Goal: Information Seeking & Learning: Learn about a topic

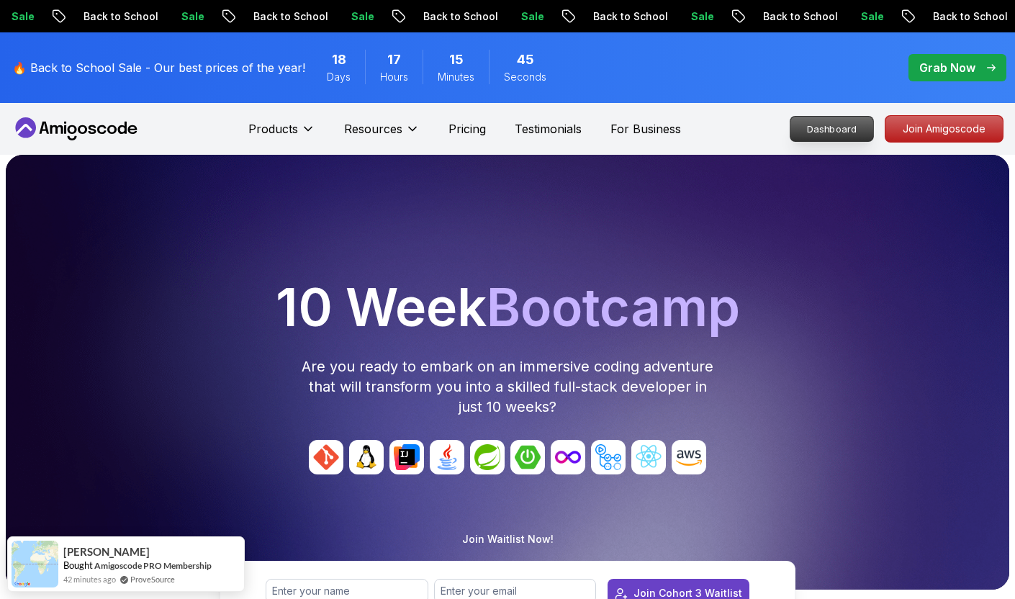
click at [846, 117] on p "Dashboard" at bounding box center [831, 129] width 83 height 24
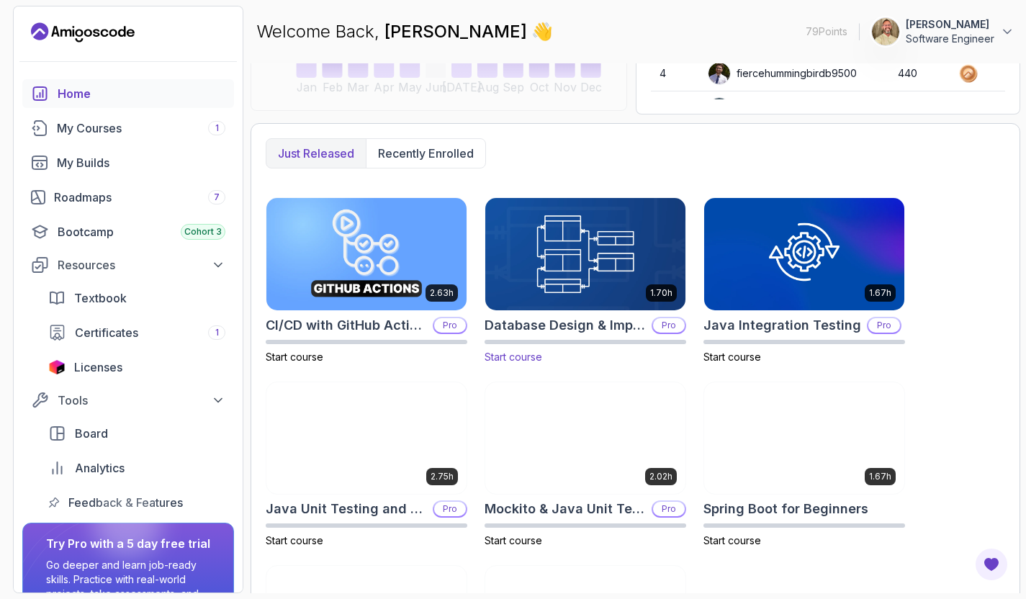
scroll to position [302, 0]
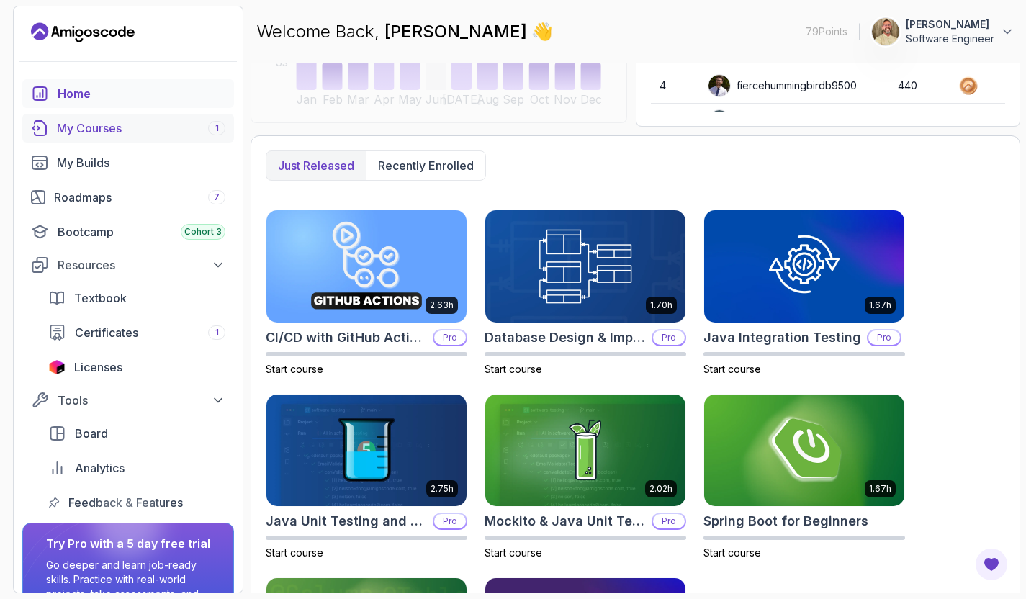
click at [140, 123] on div "My Courses 1" at bounding box center [141, 127] width 168 height 17
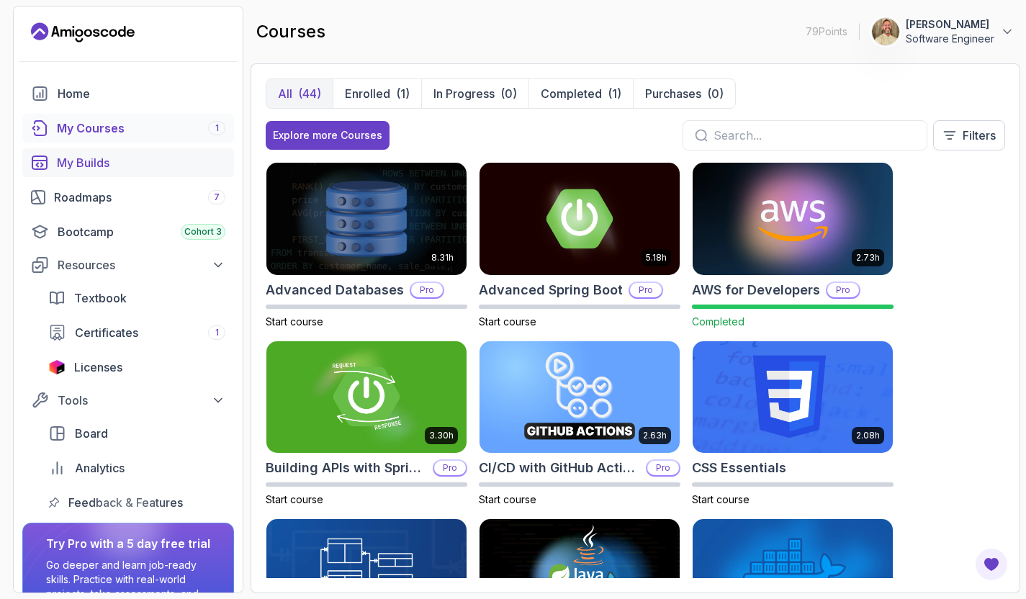
click at [109, 150] on link "My Builds" at bounding box center [128, 162] width 212 height 29
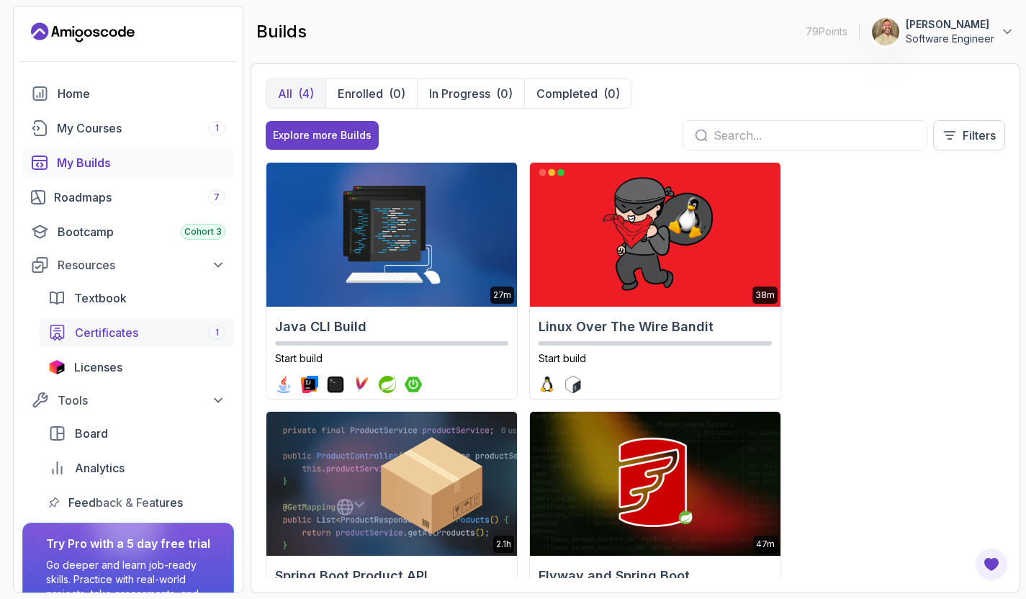
click at [143, 322] on link "Certificates 1" at bounding box center [137, 332] width 194 height 29
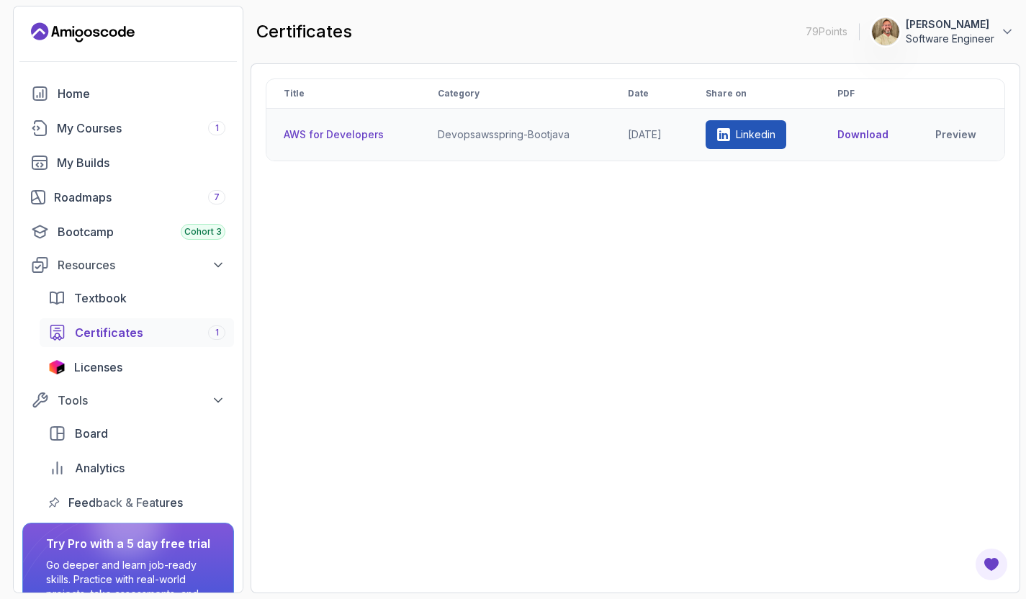
click at [334, 137] on th "AWS for Developers" at bounding box center [343, 135] width 154 height 53
click at [71, 91] on div "Home" at bounding box center [142, 93] width 168 height 17
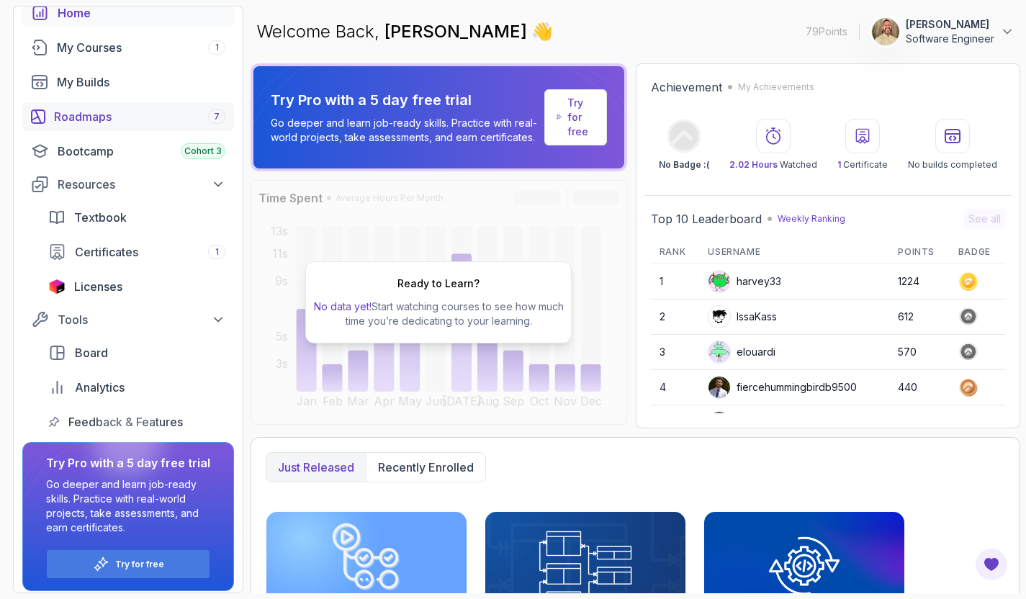
scroll to position [82, 0]
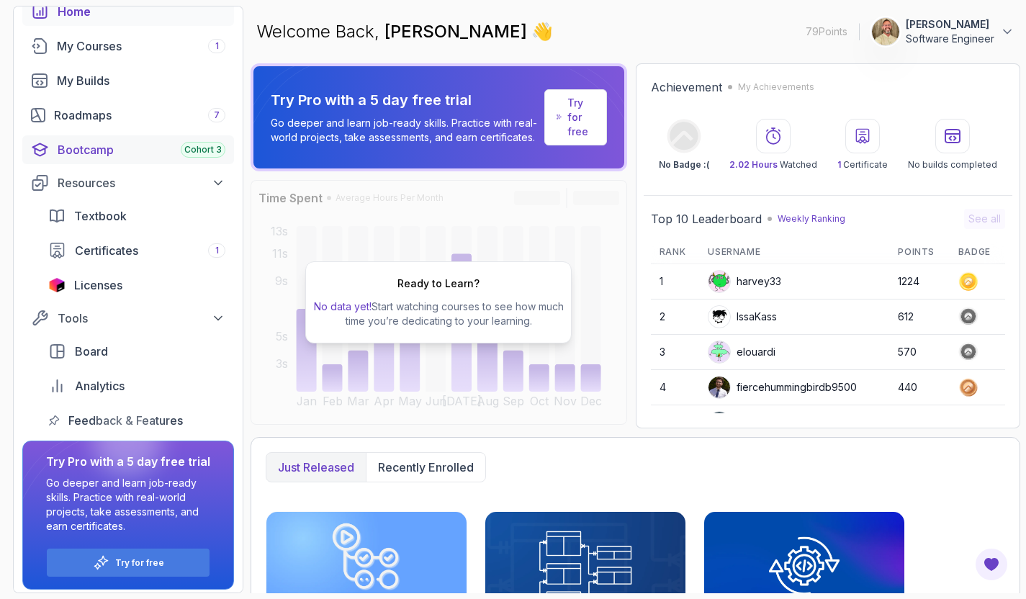
click at [120, 153] on div "Bootcamp Cohort 3" at bounding box center [142, 149] width 168 height 17
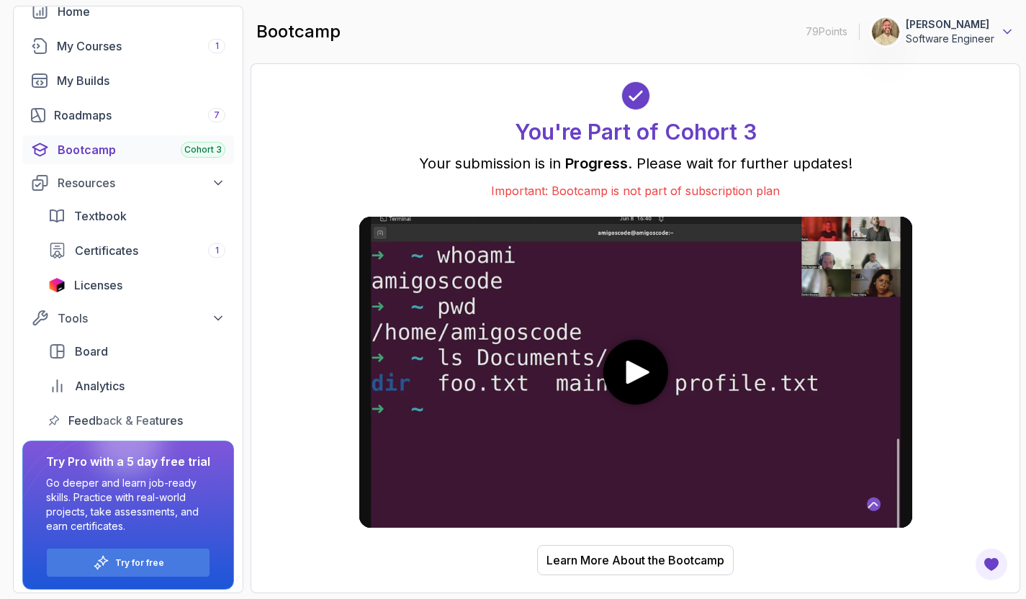
click at [1006, 30] on icon at bounding box center [1007, 31] width 14 height 14
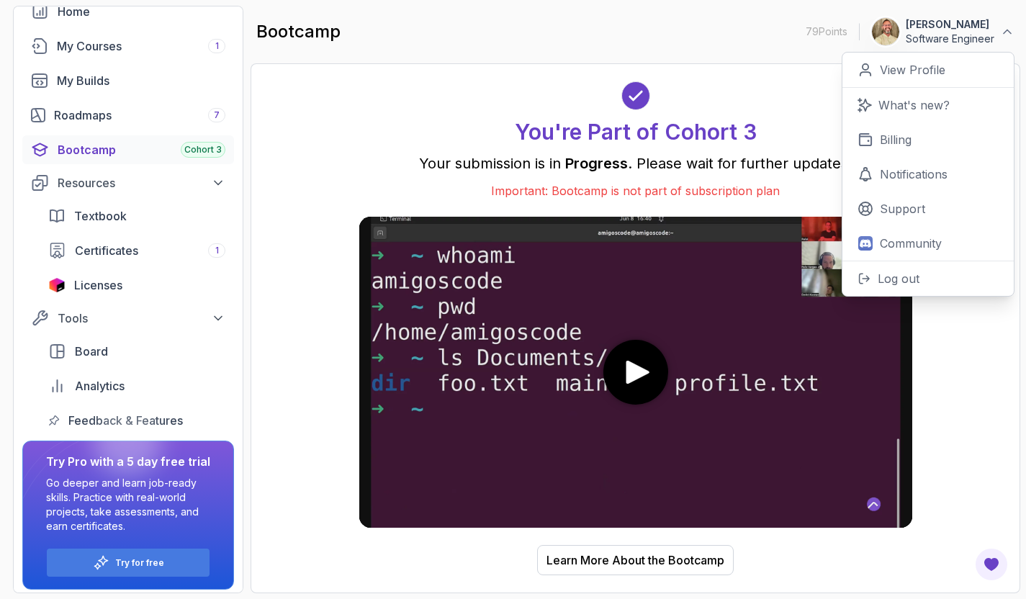
click at [364, 99] on div "You're Part of Cohort 3" at bounding box center [635, 112] width 553 height 63
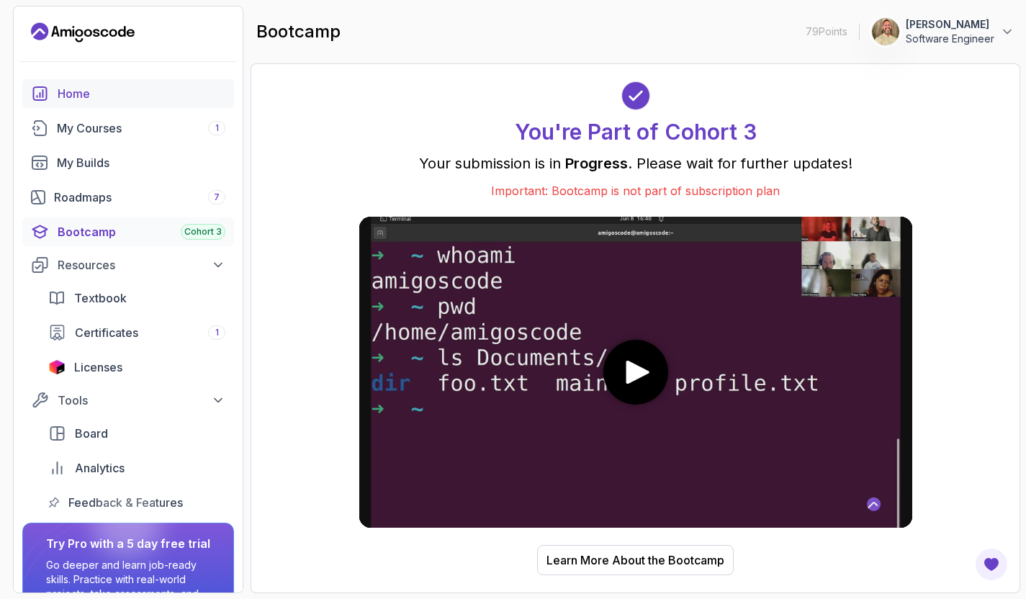
click at [78, 96] on div "Home" at bounding box center [142, 93] width 168 height 17
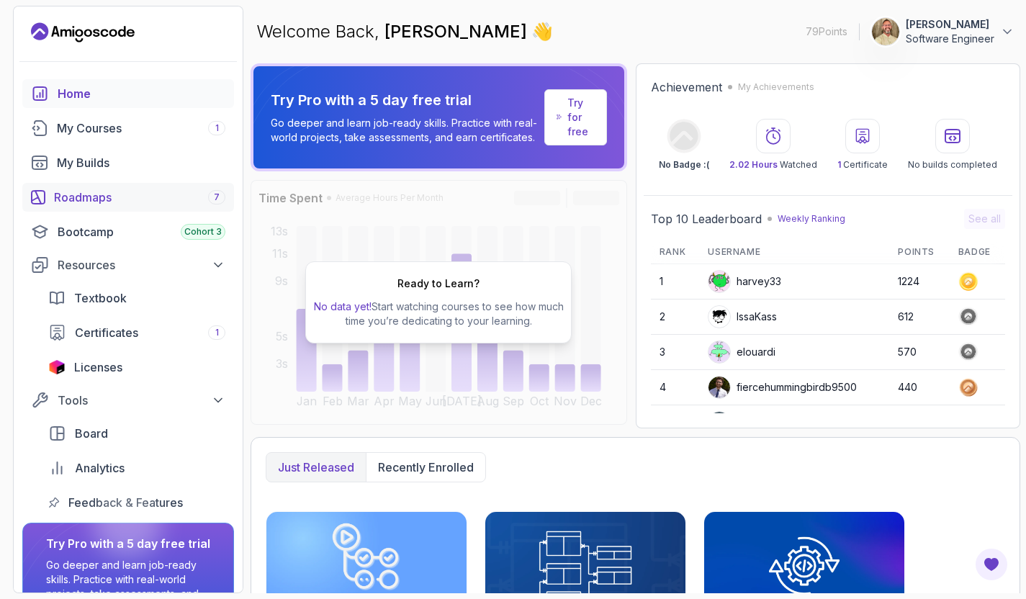
click at [128, 202] on div "Roadmaps 7" at bounding box center [139, 197] width 171 height 17
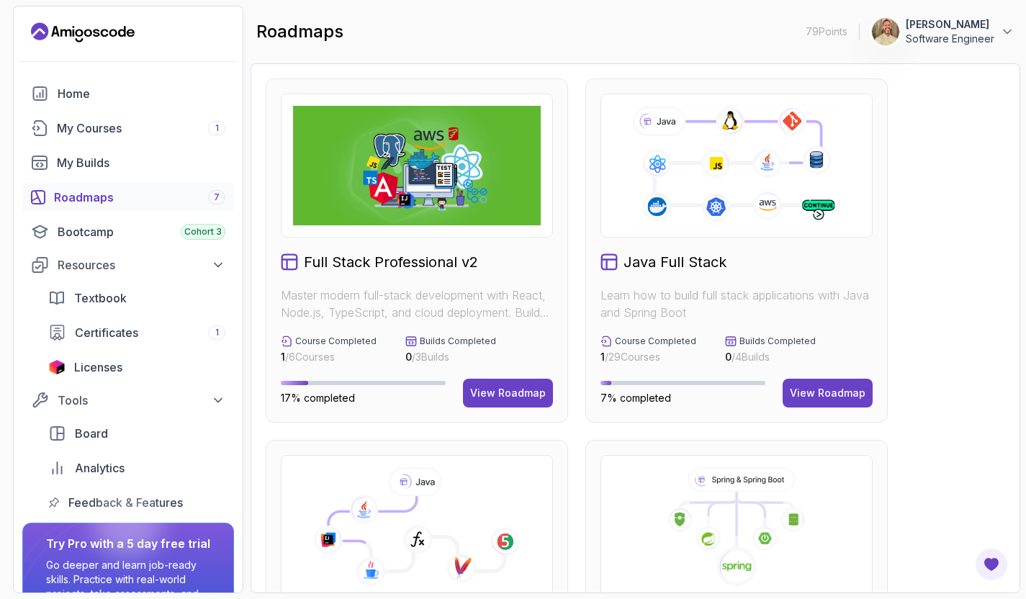
click at [815, 281] on div "Java Full Stack Learn how to build full stack applications with Java and Spring…" at bounding box center [736, 250] width 302 height 344
click at [831, 374] on div "Java Full Stack Learn how to build full stack applications with Java and Spring…" at bounding box center [736, 250] width 302 height 344
click at [831, 388] on div "View Roadmap" at bounding box center [828, 393] width 76 height 14
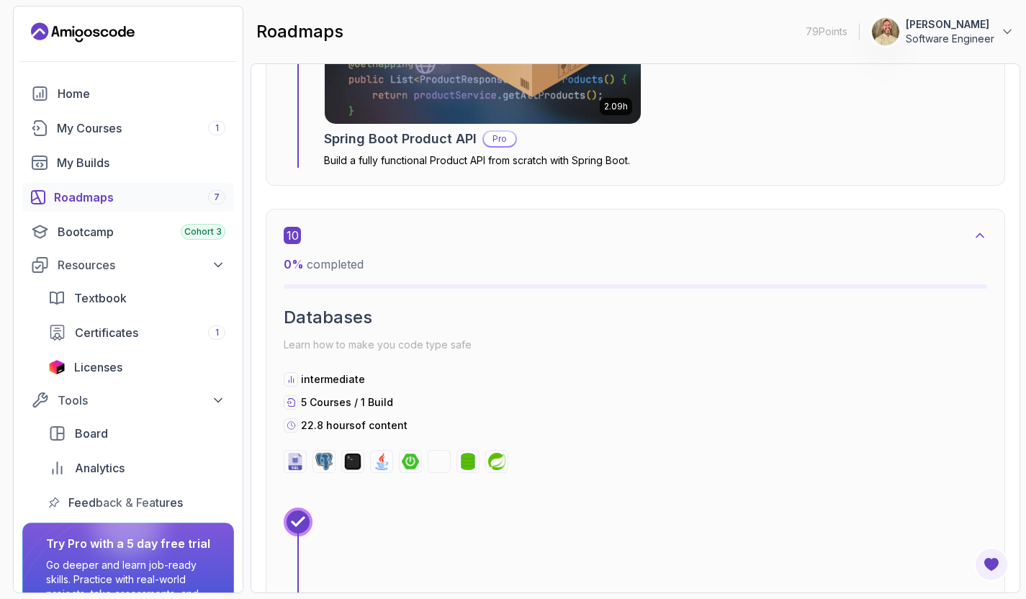
scroll to position [4951, 0]
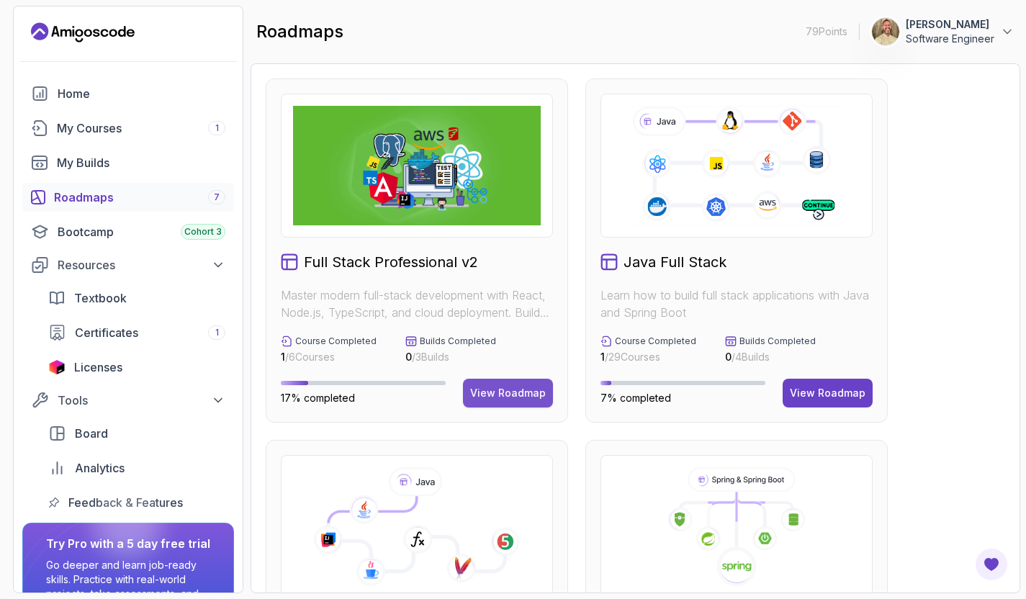
click at [546, 402] on button "View Roadmap" at bounding box center [508, 393] width 90 height 29
